Goal: Use online tool/utility: Use online tool/utility

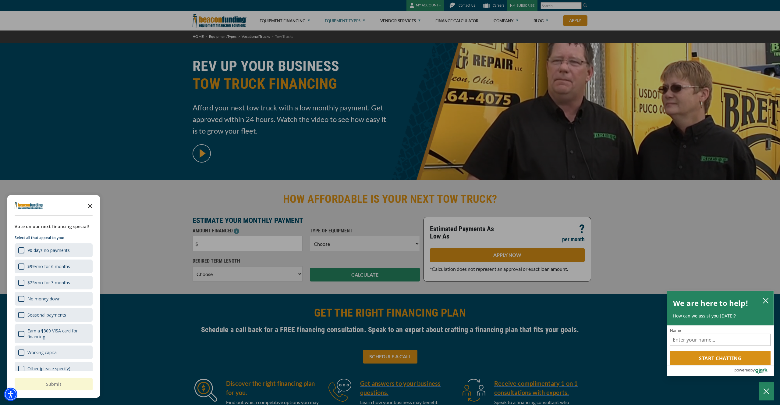
click at [90, 205] on icon "Close the survey" at bounding box center [90, 205] width 12 height 12
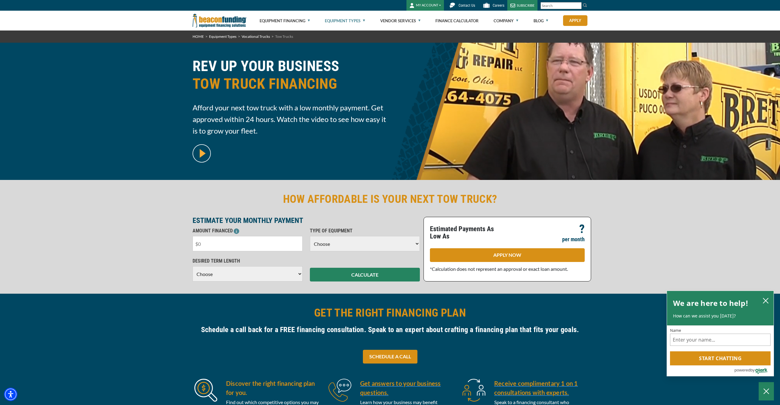
click at [216, 244] on input "text" at bounding box center [248, 243] width 110 height 15
type input "$100,000"
click at [330, 245] on select "Choose Backhoe Boom/Bucket Truck Chipper Commercial Mower Crane DTG/DTF Printin…" at bounding box center [365, 243] width 110 height 15
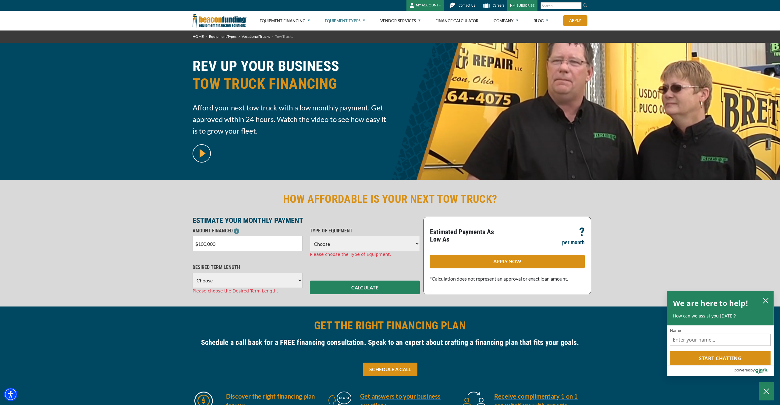
select select "5"
click at [310, 236] on select "Choose Backhoe Boom/Bucket Truck Chipper Commercial Mower Crane DTG/DTF Printin…" at bounding box center [365, 243] width 110 height 15
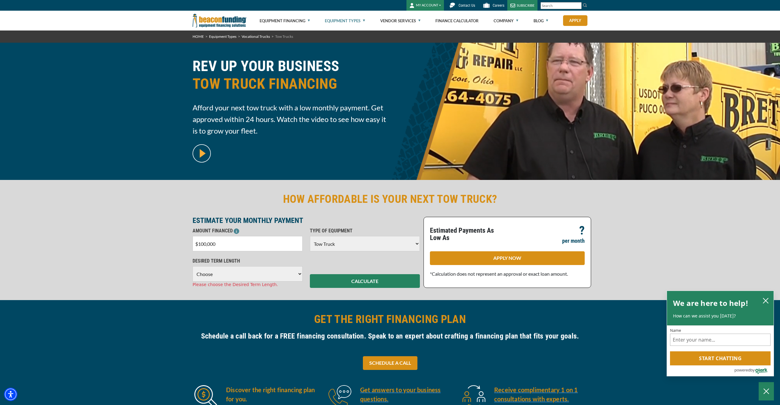
click at [226, 273] on select "Choose 36 Months 48 Months 60 Months 72 Months" at bounding box center [248, 273] width 110 height 15
select select "72"
click at [193, 266] on select "Choose 36 Months 48 Months 60 Months 72 Months" at bounding box center [248, 273] width 110 height 15
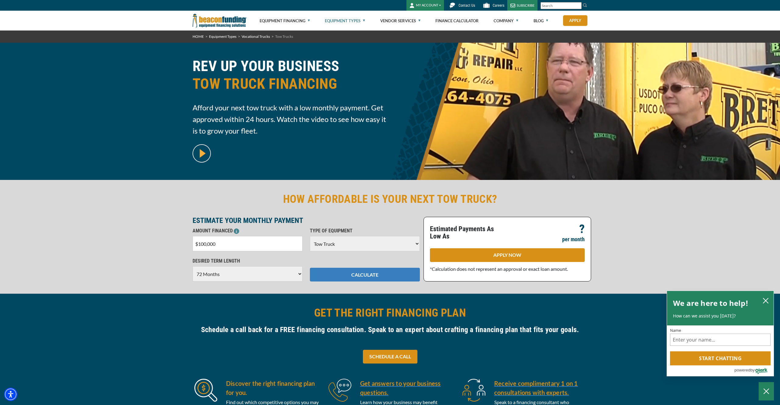
click at [354, 281] on button "CALCULATE" at bounding box center [365, 275] width 110 height 14
click at [355, 274] on button "CALCULATE" at bounding box center [365, 275] width 110 height 14
